Goal: Obtain resource: Obtain resource

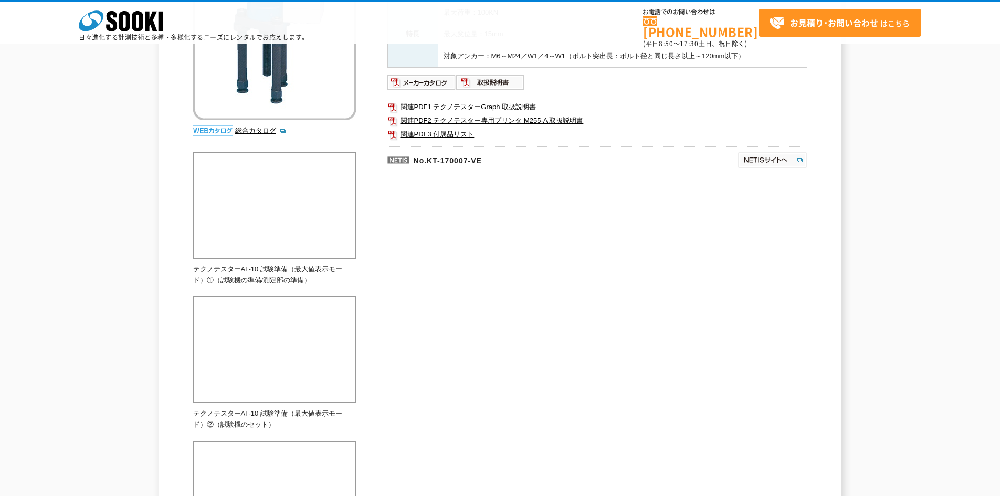
scroll to position [262, 0]
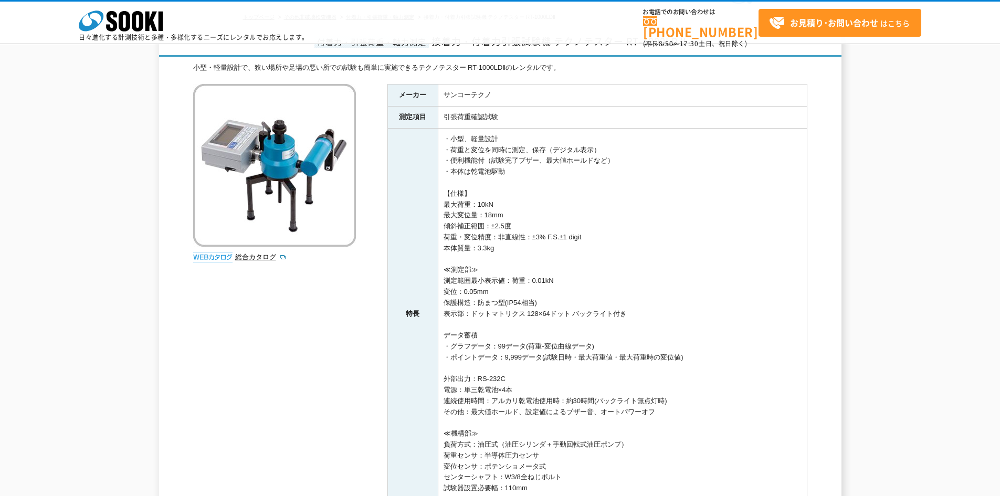
scroll to position [88, 0]
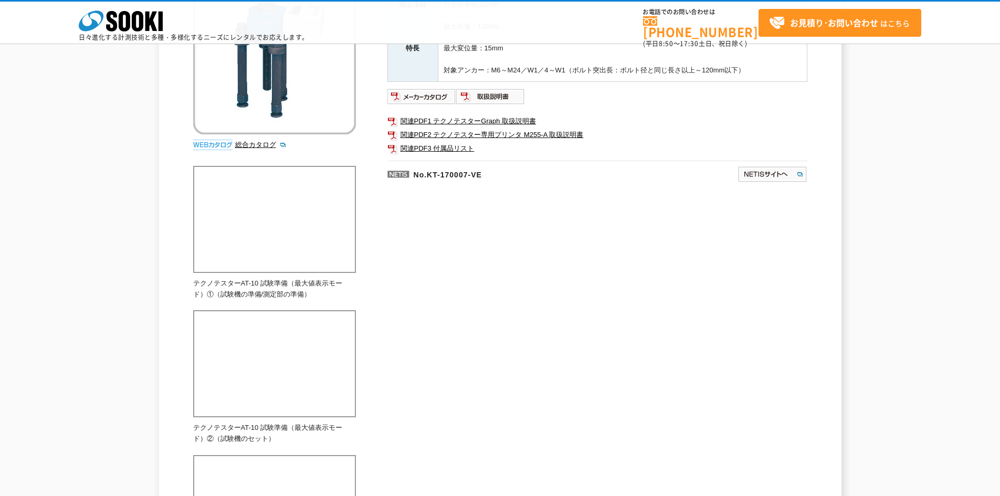
scroll to position [88, 0]
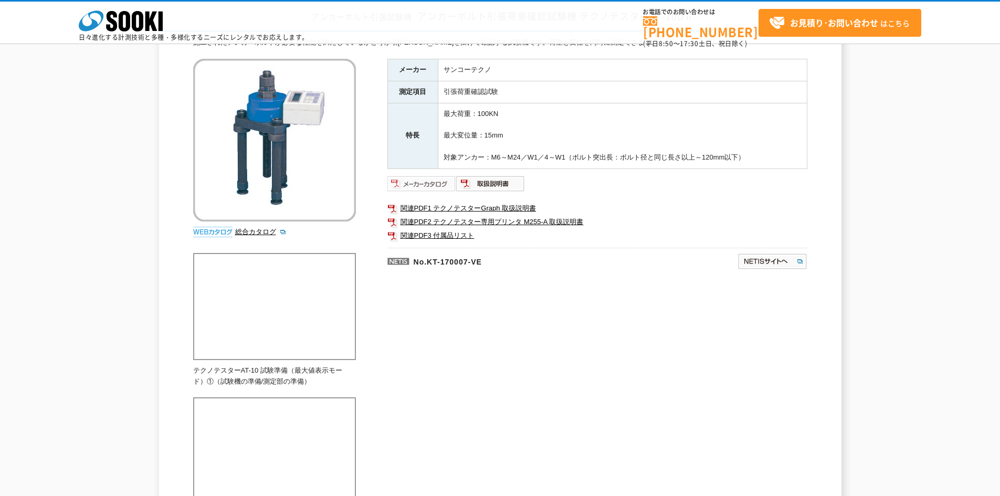
click at [428, 185] on img at bounding box center [421, 183] width 69 height 17
click at [403, 180] on img at bounding box center [421, 183] width 69 height 17
click at [405, 235] on link "関連PDF3 付属品リスト" at bounding box center [597, 236] width 420 height 14
